Goal: Find specific page/section: Find specific page/section

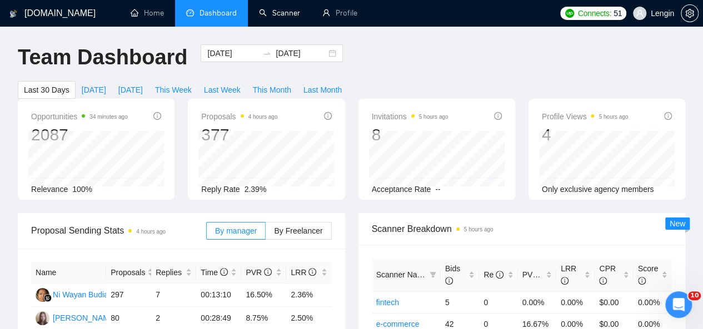
click at [297, 9] on link "Scanner" at bounding box center [279, 12] width 41 height 9
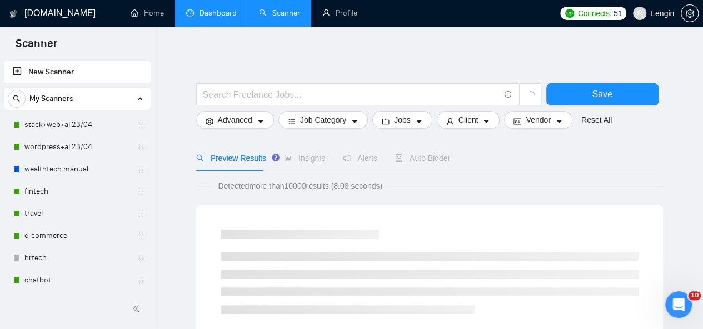
click at [221, 15] on link "Dashboard" at bounding box center [211, 12] width 51 height 9
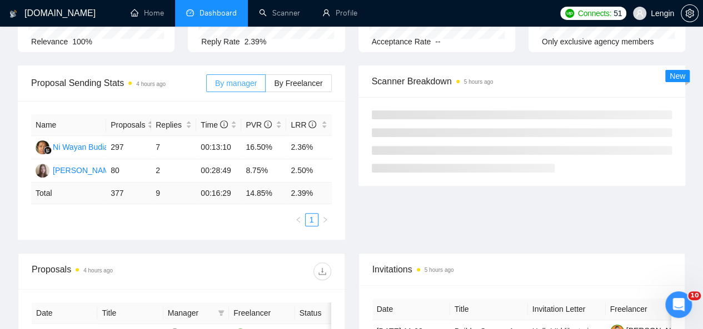
scroll to position [312, 0]
